Goal: Transaction & Acquisition: Purchase product/service

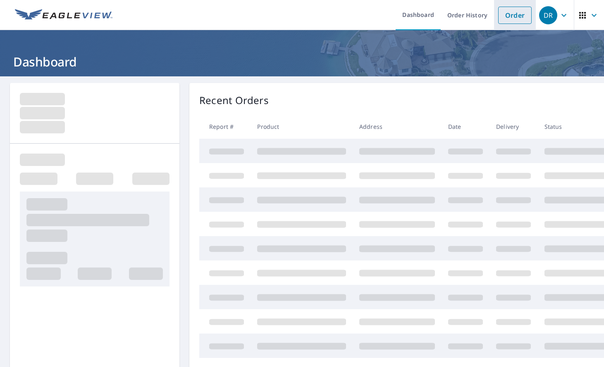
click at [501, 21] on li "Order" at bounding box center [515, 15] width 42 height 30
click at [510, 19] on link "Order" at bounding box center [514, 15] width 33 height 17
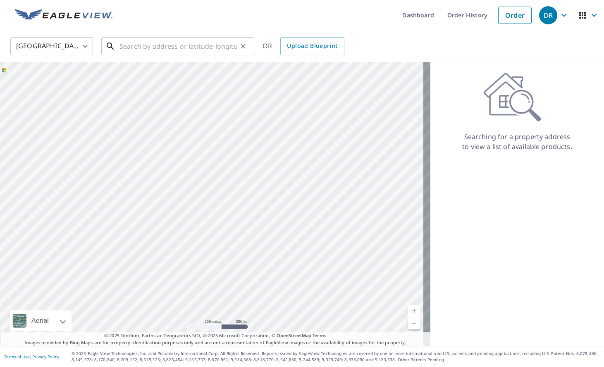
click at [181, 50] on input "text" at bounding box center [178, 46] width 118 height 23
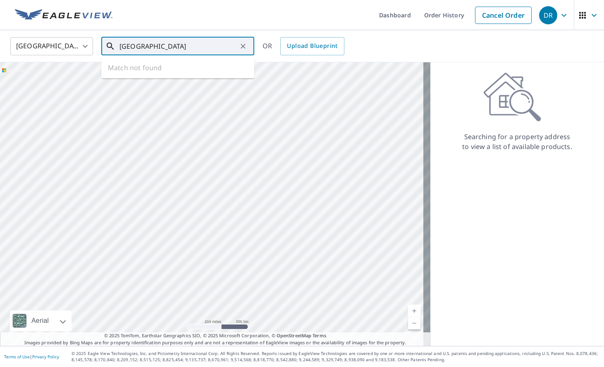
drag, startPoint x: 228, startPoint y: 47, endPoint x: 154, endPoint y: 51, distance: 73.6
click at [154, 51] on input "[GEOGRAPHIC_DATA]" at bounding box center [178, 46] width 118 height 23
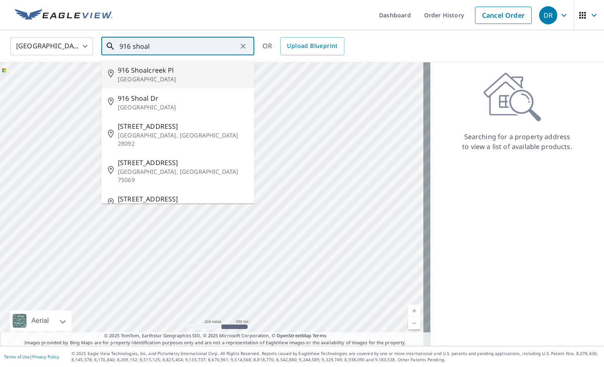
click at [166, 76] on p "[GEOGRAPHIC_DATA]" at bounding box center [183, 79] width 130 height 8
type input "[STREET_ADDRESS]"
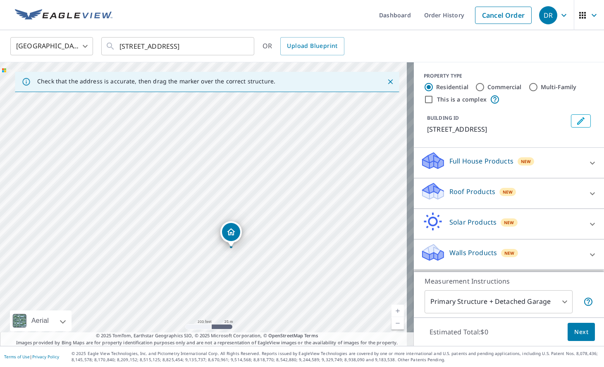
click at [476, 191] on p "Roof Products" at bounding box center [472, 192] width 46 height 10
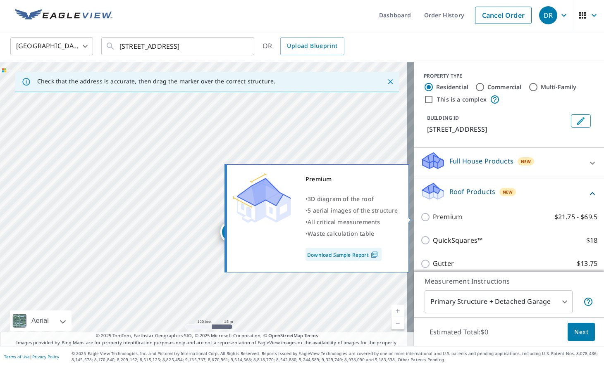
click at [433, 216] on p "Premium" at bounding box center [447, 217] width 29 height 10
click at [432, 216] on input "Premium $21.75 - $69.5" at bounding box center [426, 217] width 12 height 10
checkbox input "true"
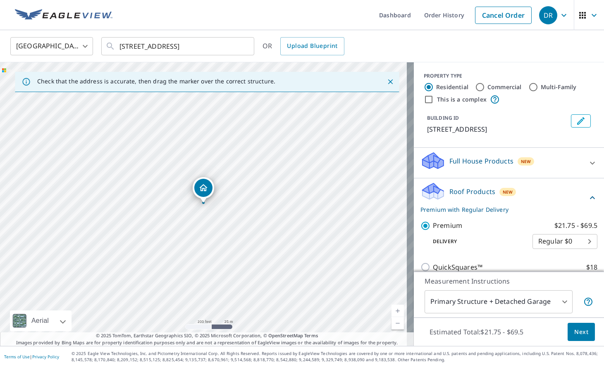
click at [583, 332] on button "Next" at bounding box center [580, 332] width 27 height 19
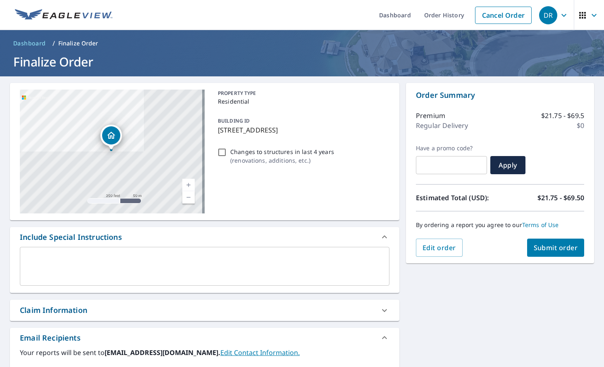
scroll to position [109, 0]
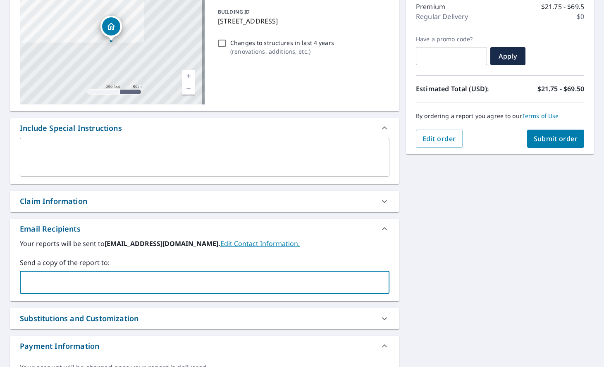
paste input "[EMAIL_ADDRESS][DOMAIN_NAME]"
type input "[EMAIL_ADDRESS][DOMAIN_NAME]"
click at [542, 137] on span "Submit order" at bounding box center [555, 138] width 44 height 9
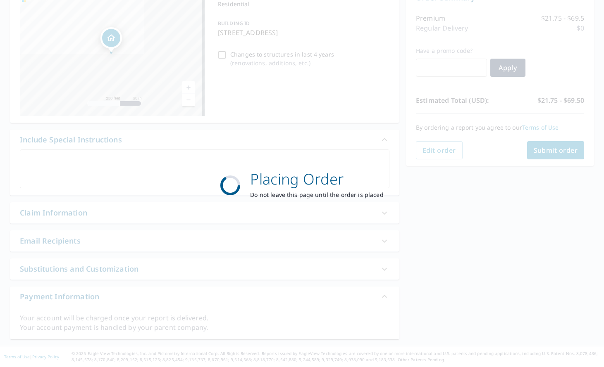
scroll to position [97, 0]
